Goal: Task Accomplishment & Management: Complete application form

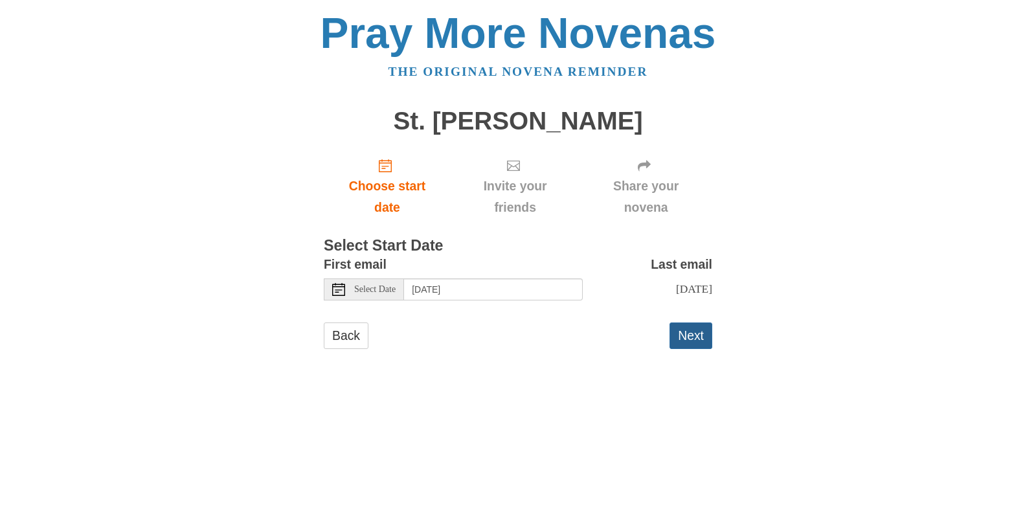
click at [689, 337] on button "Next" at bounding box center [691, 335] width 43 height 27
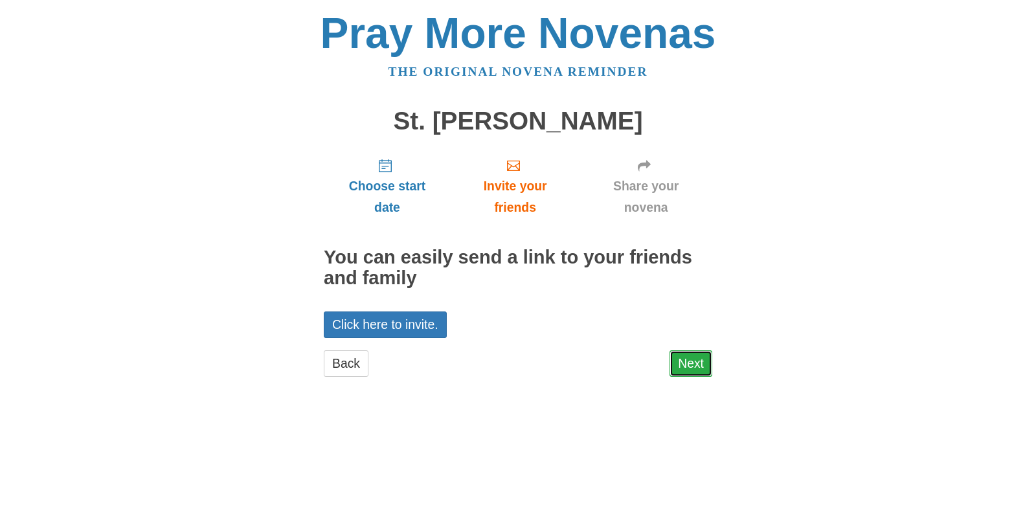
click at [696, 361] on link "Next" at bounding box center [691, 363] width 43 height 27
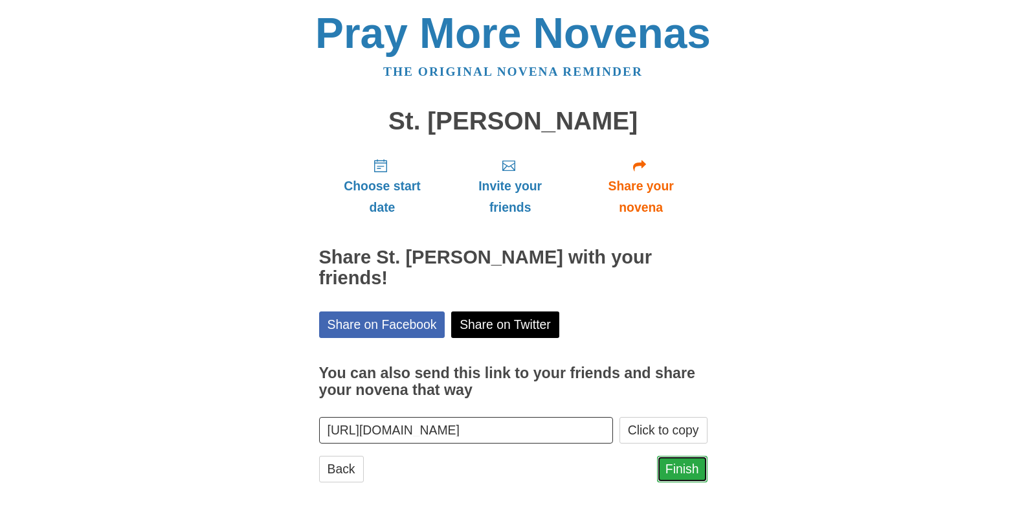
click at [691, 469] on link "Finish" at bounding box center [682, 469] width 51 height 27
